Goal: Consume media (video, audio)

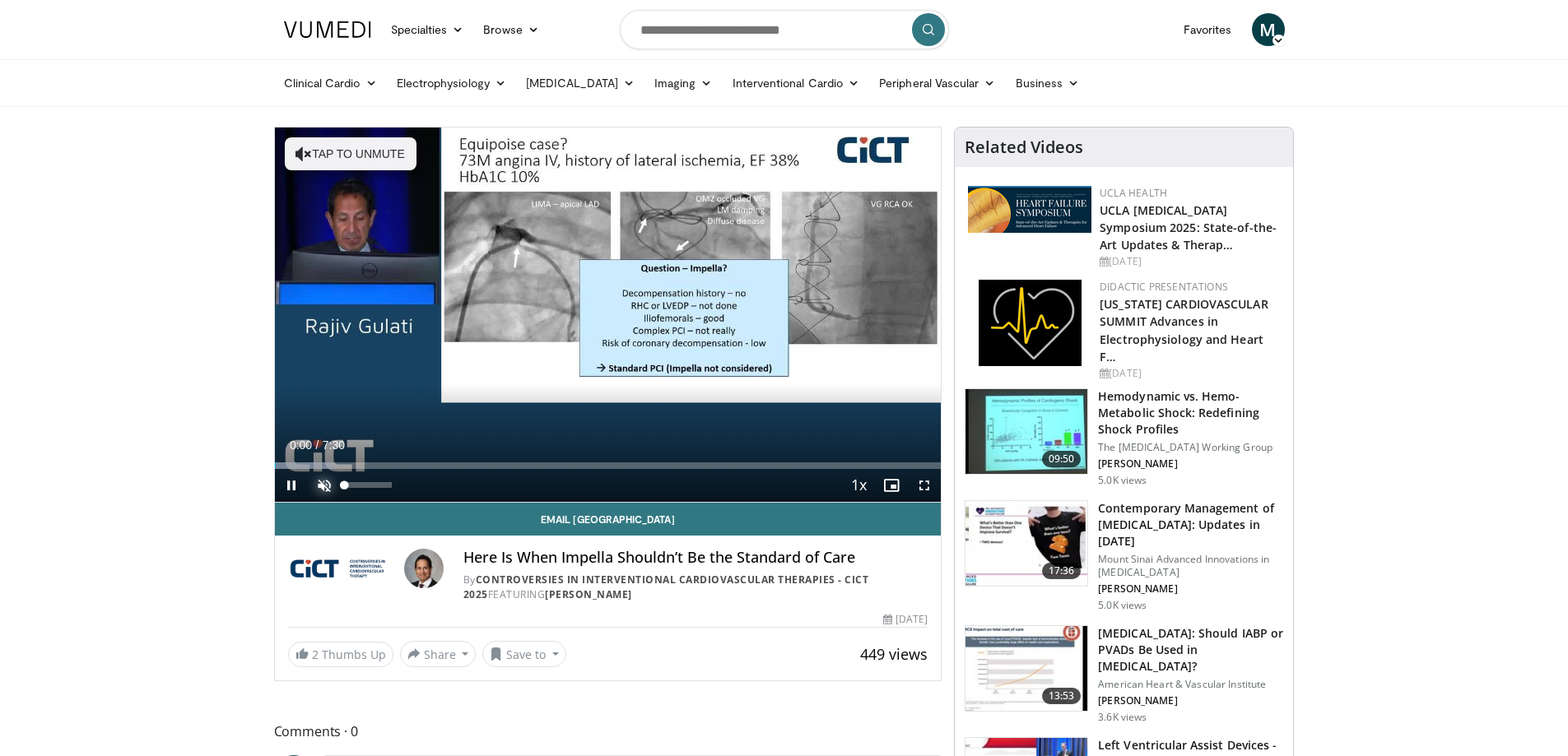
click at [330, 481] on span "Video Player" at bounding box center [325, 485] width 33 height 33
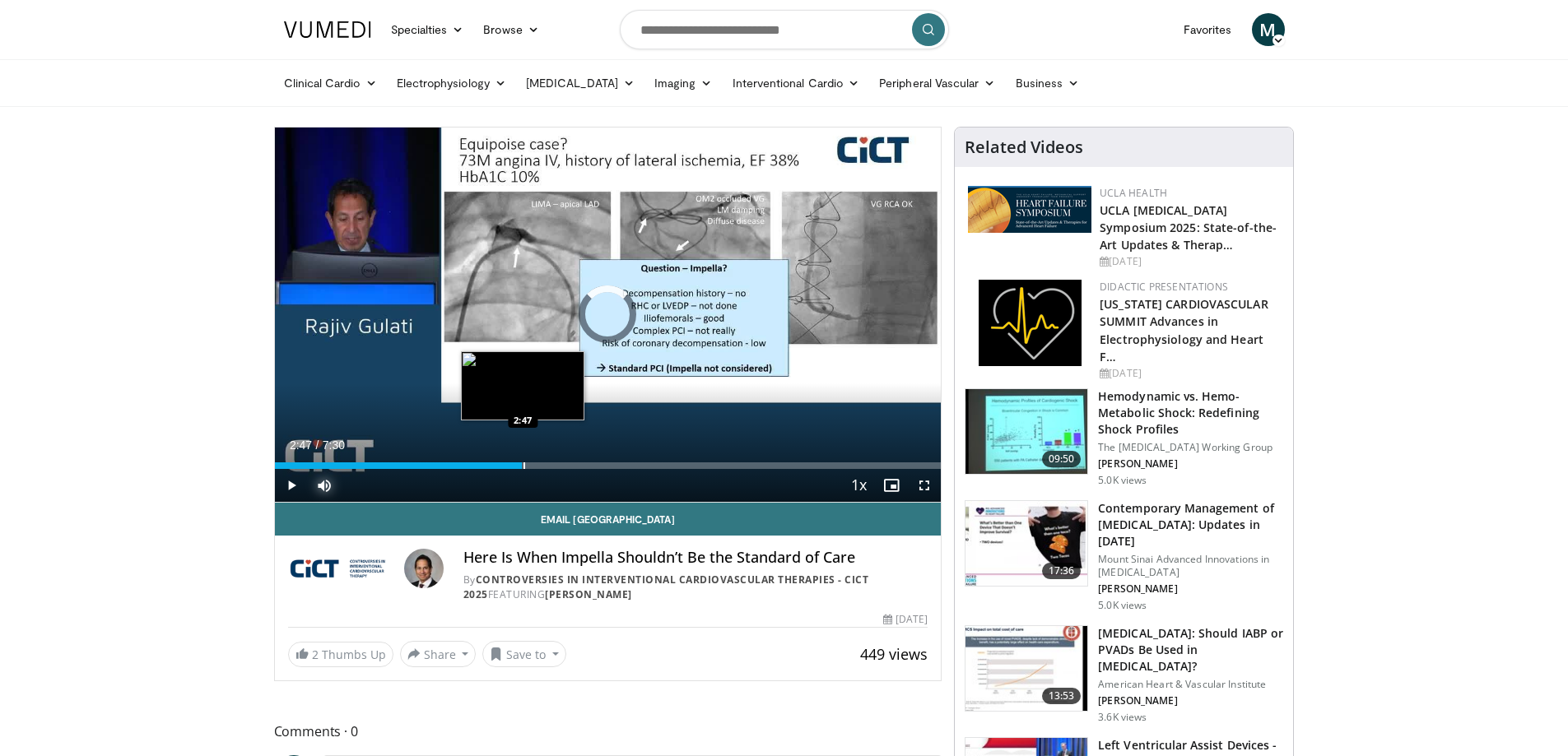
click at [524, 465] on div "Progress Bar" at bounding box center [524, 466] width 2 height 7
click at [501, 465] on div "2:33" at bounding box center [401, 466] width 251 height 7
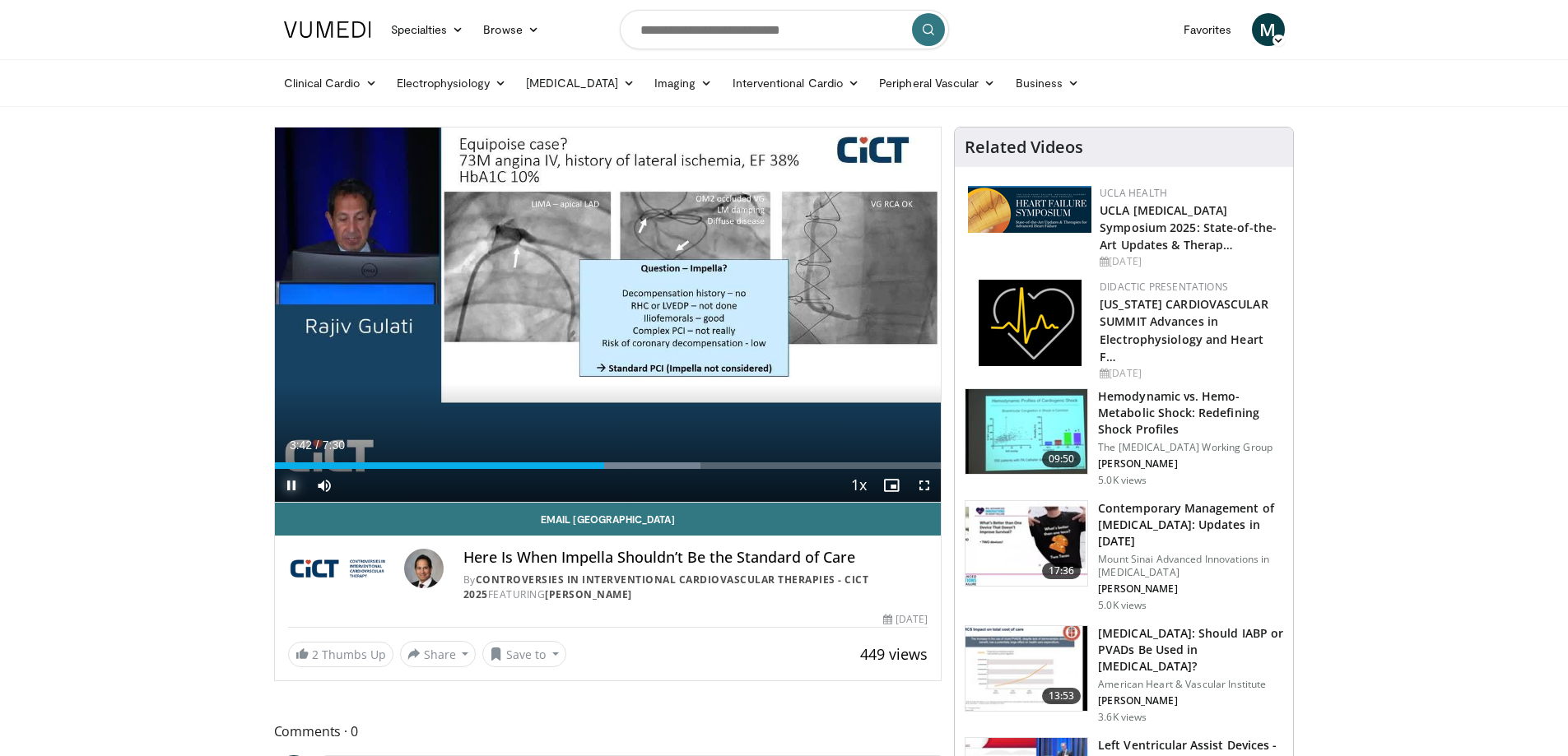
click at [289, 486] on span "Video Player" at bounding box center [292, 485] width 33 height 33
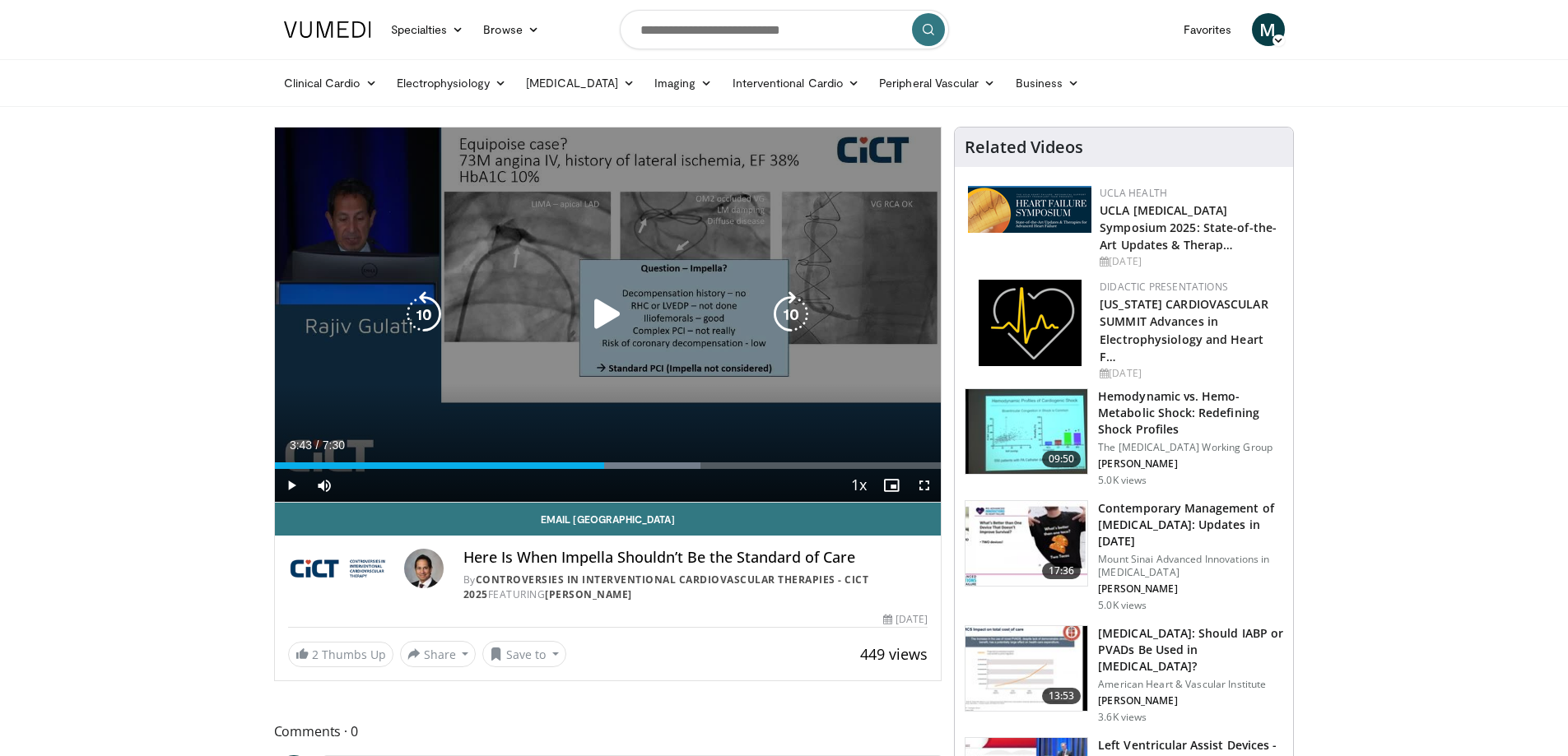
click at [626, 296] on icon "Video Player" at bounding box center [607, 314] width 46 height 46
click at [374, 431] on div "10 seconds Tap to unmute" at bounding box center [608, 314] width 667 height 375
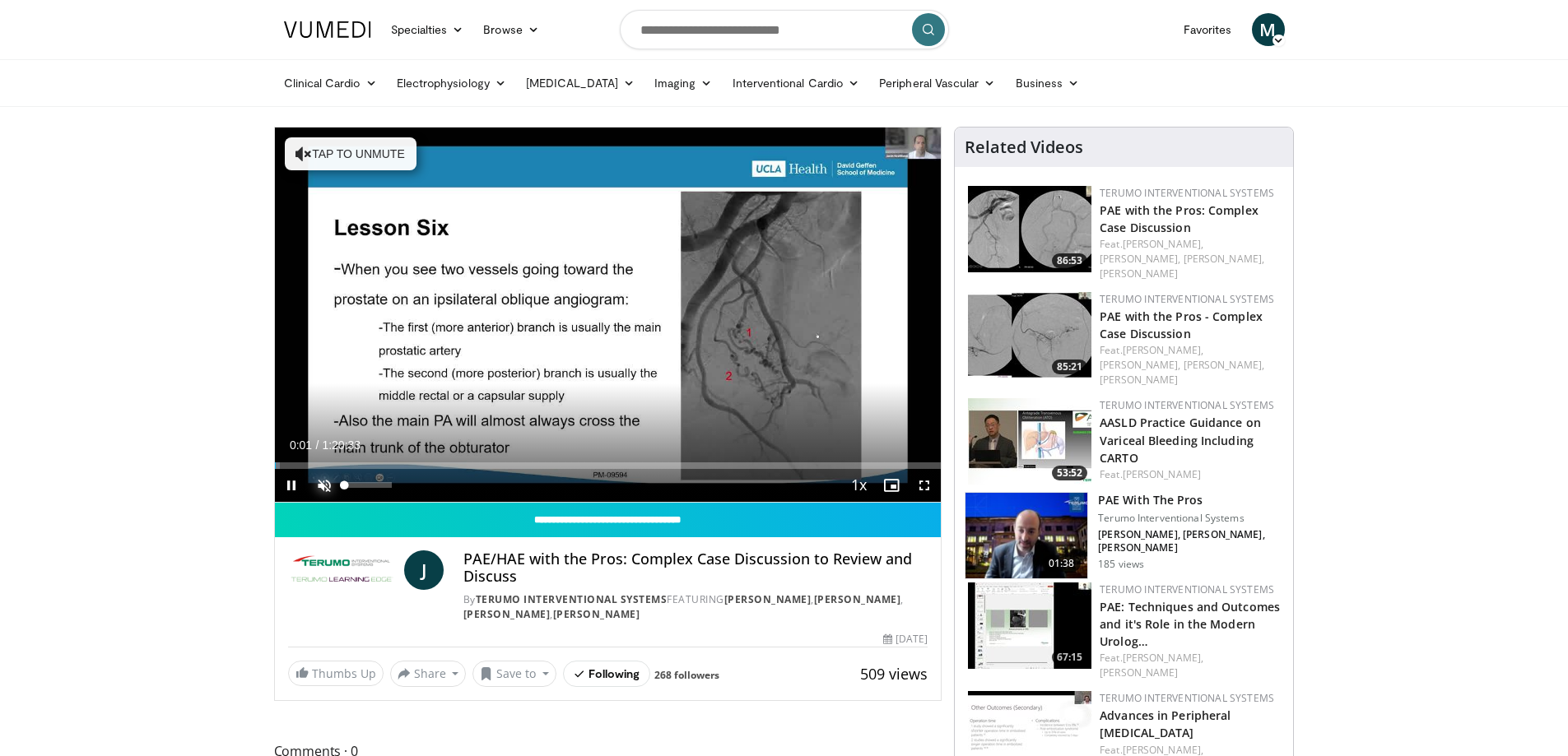
click at [325, 484] on span "Video Player" at bounding box center [325, 485] width 33 height 33
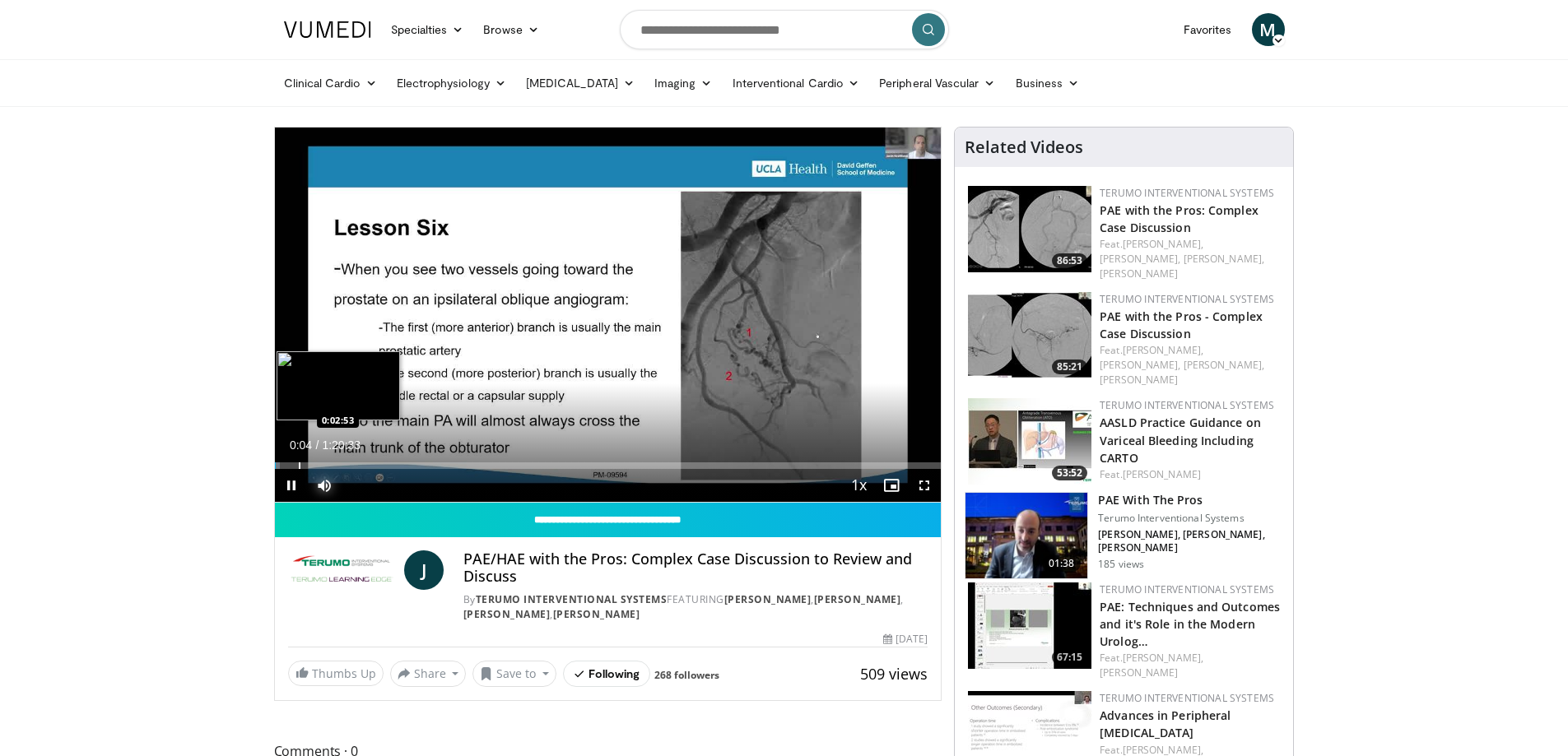
click at [299, 464] on div "Progress Bar" at bounding box center [299, 466] width 2 height 7
click at [314, 464] on div "Progress Bar" at bounding box center [314, 466] width 2 height 7
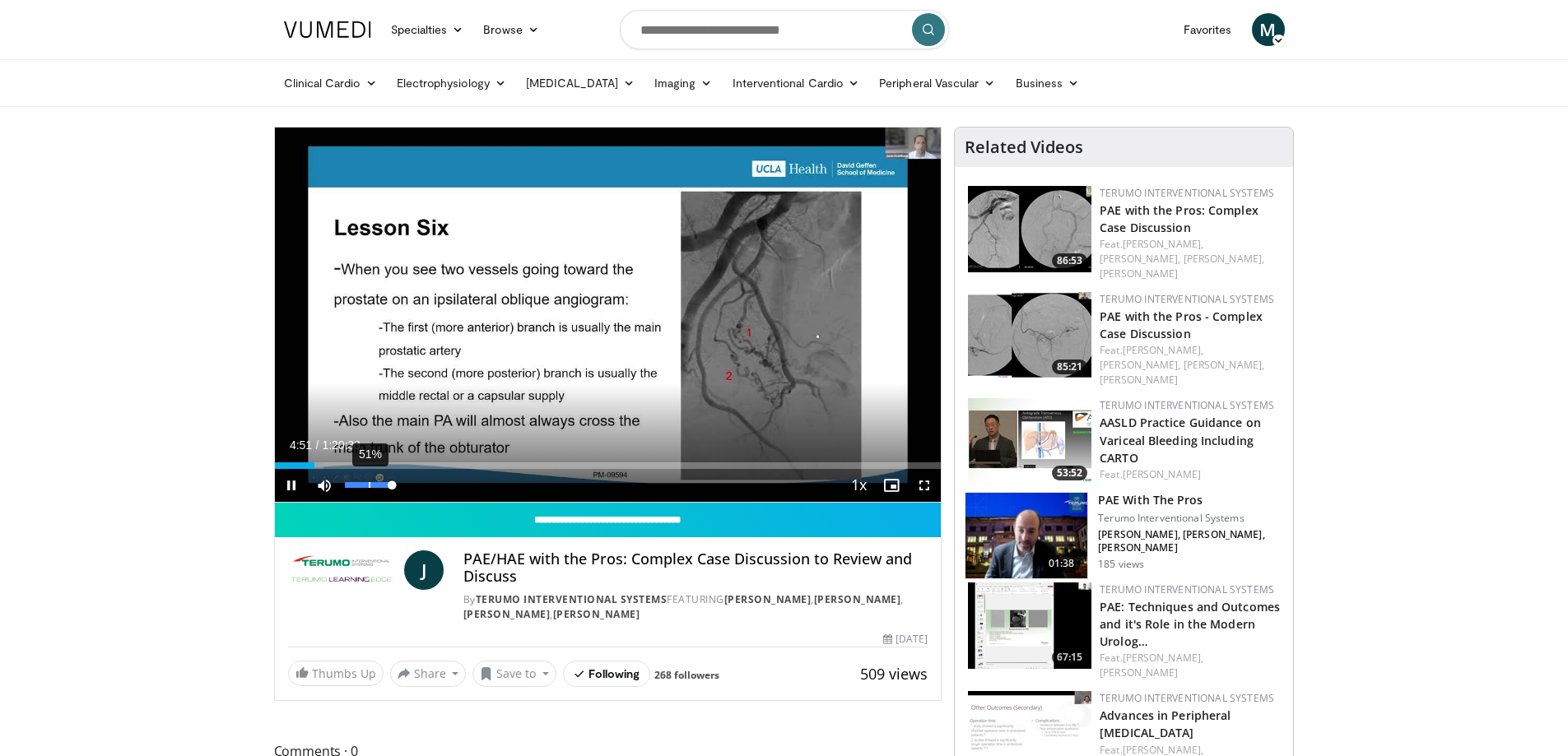
click at [369, 485] on div "51%" at bounding box center [369, 484] width 47 height 6
click at [340, 464] on div "Progress Bar" at bounding box center [341, 466] width 2 height 7
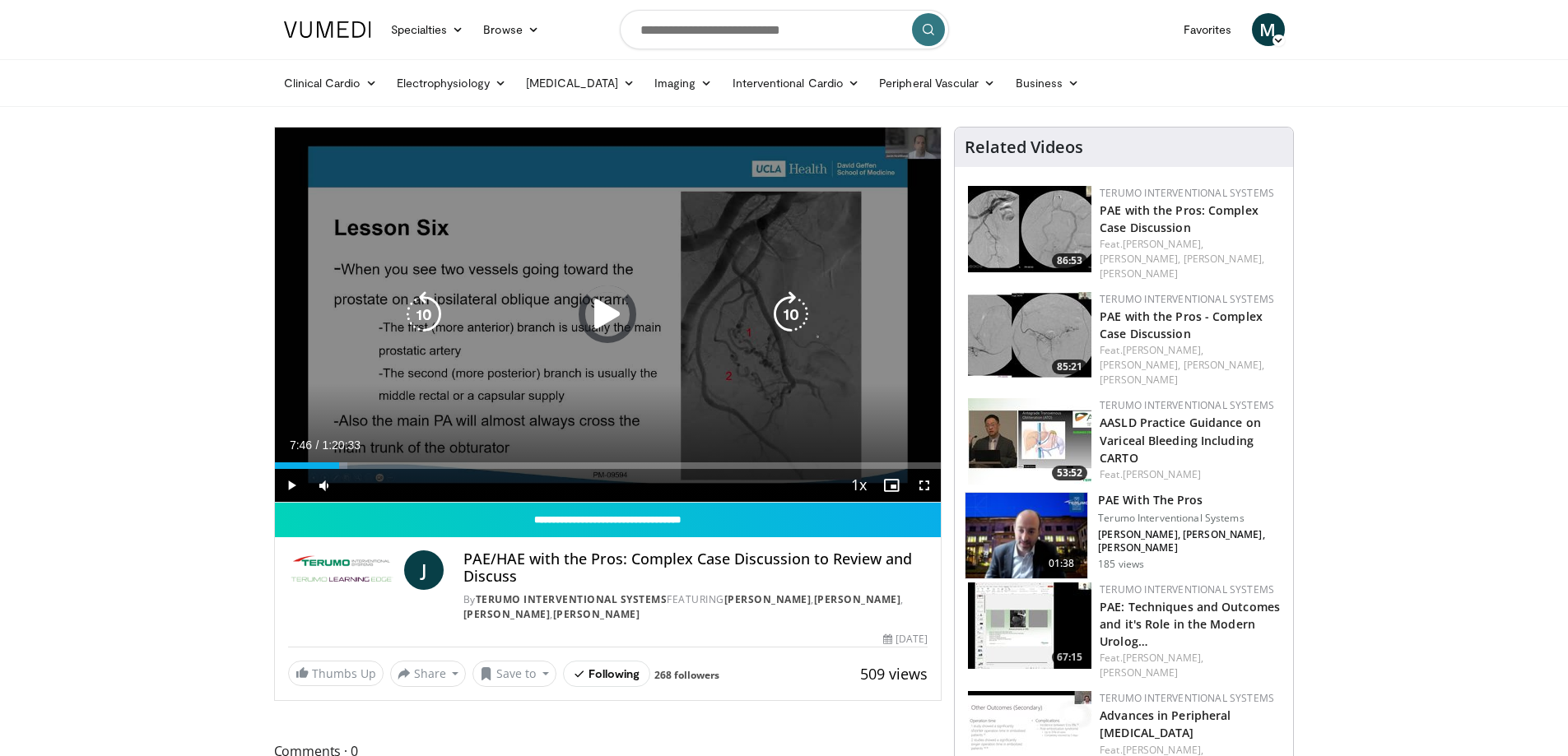
click at [368, 465] on div "Loaded : 10.97% 0:07:46 0:07:51" at bounding box center [608, 466] width 667 height 7
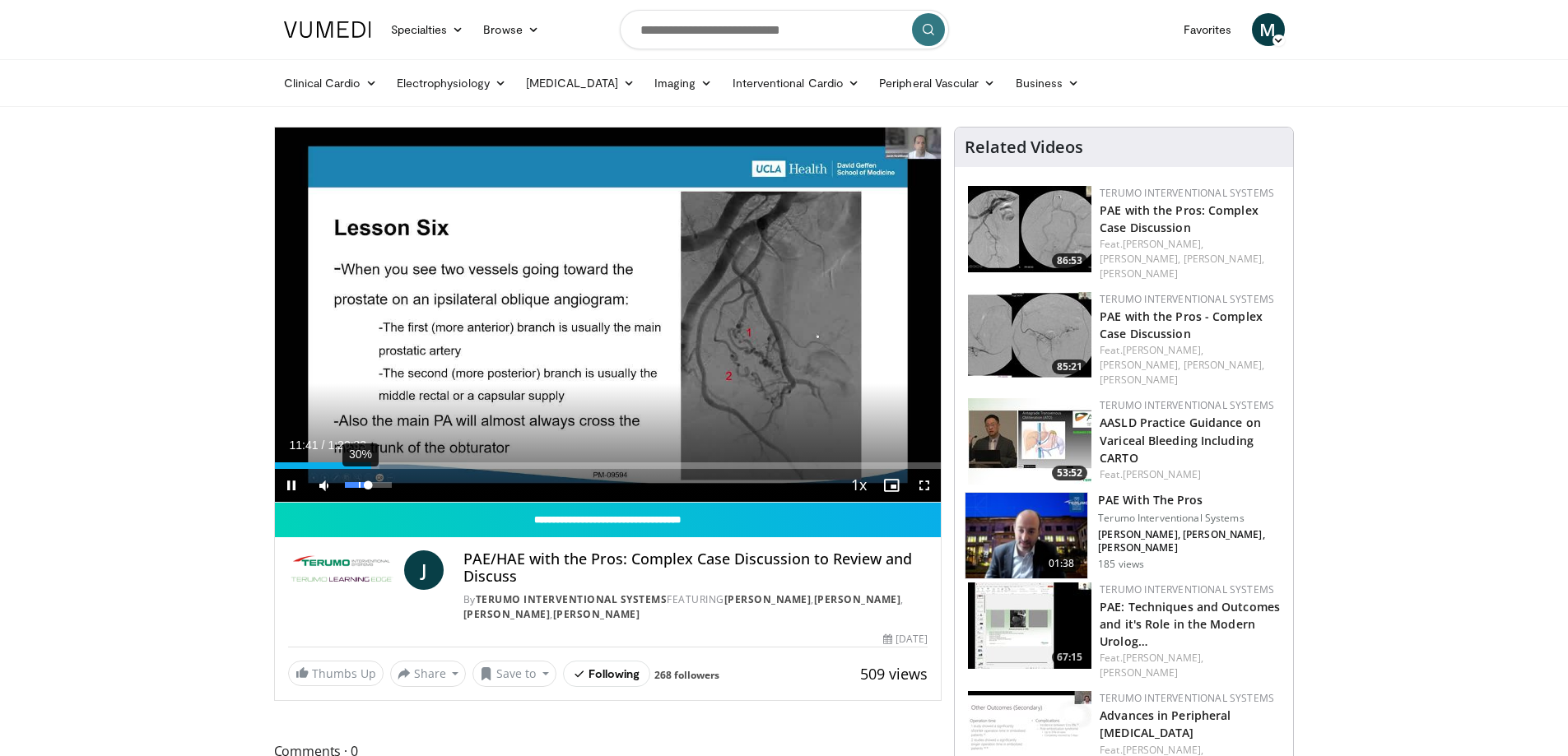
click at [359, 487] on div "30%" at bounding box center [369, 484] width 47 height 6
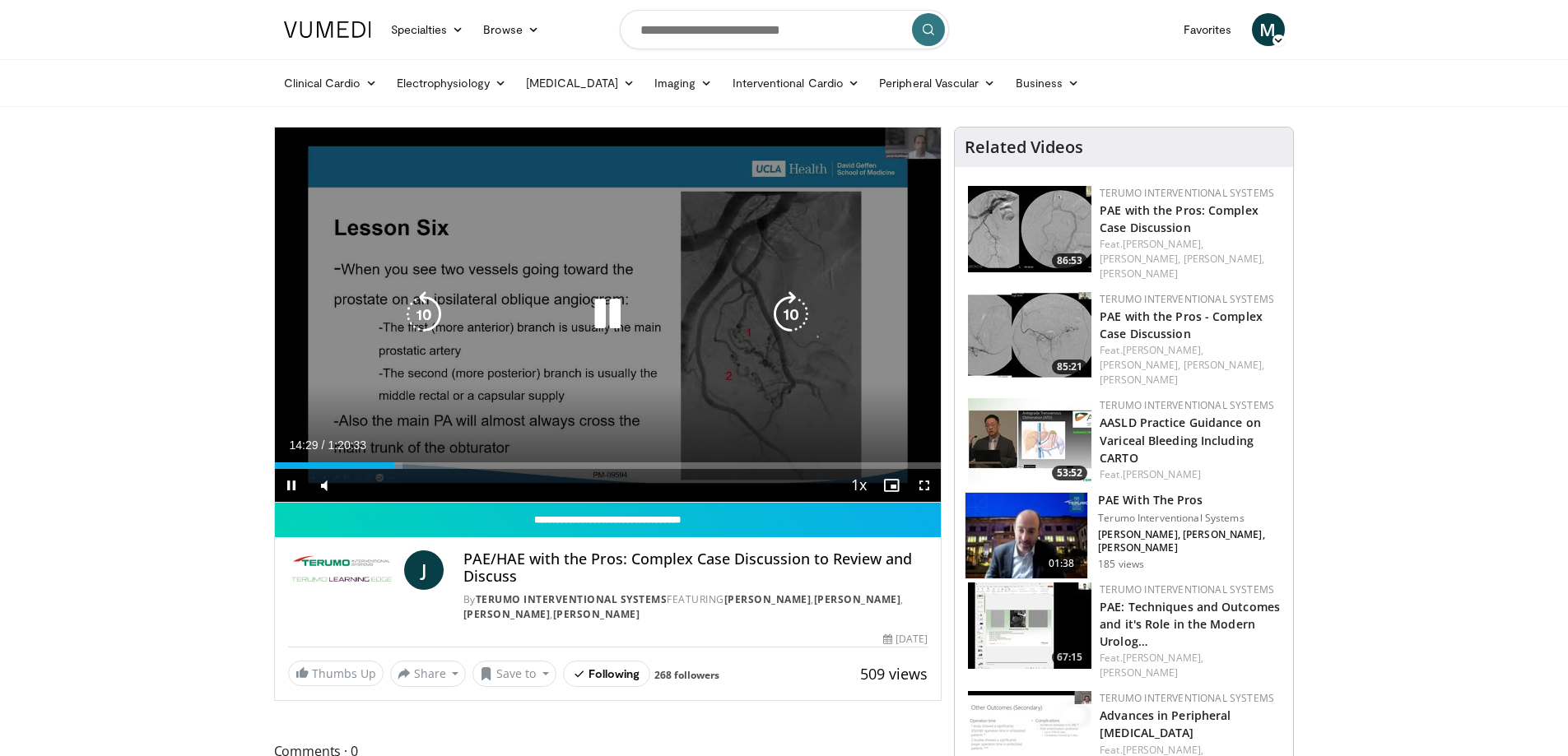
click at [442, 403] on div "10 seconds Tap to unmute" at bounding box center [608, 314] width 667 height 375
